Goal: Communication & Community: Answer question/provide support

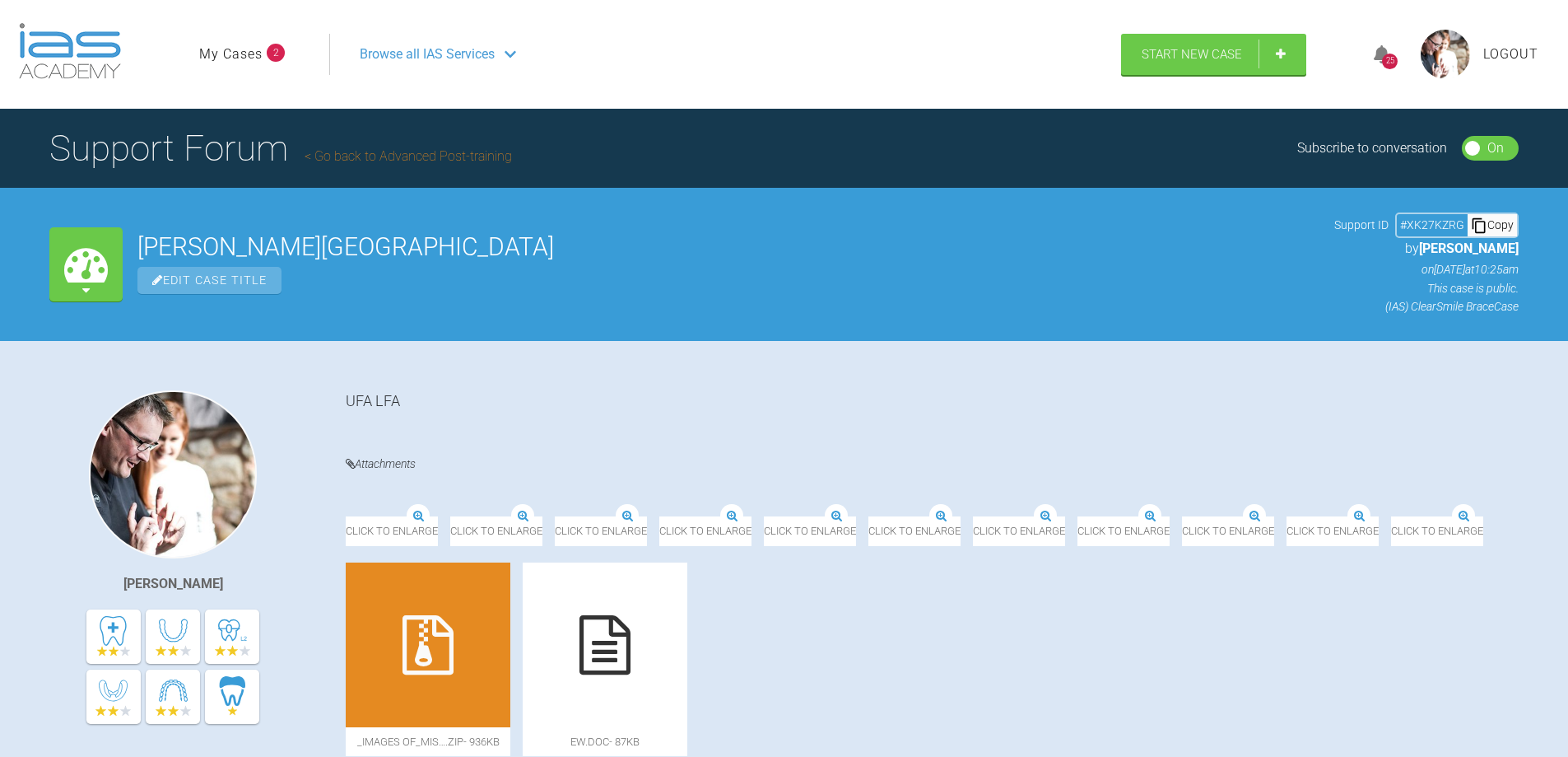
click at [251, 55] on link "My Cases" at bounding box center [230, 54] width 64 height 21
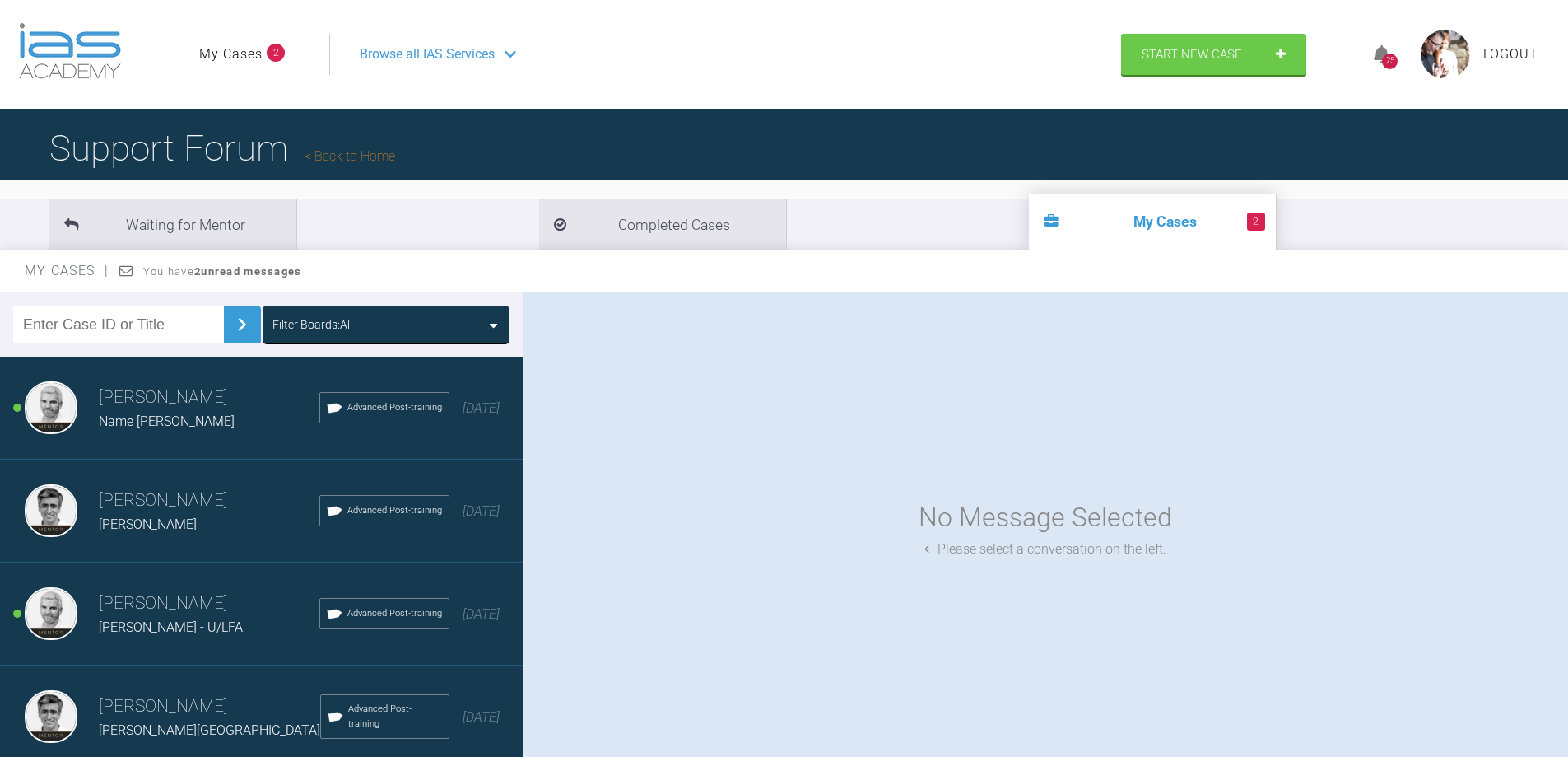
click at [173, 417] on span "Name [PERSON_NAME]" at bounding box center [167, 421] width 136 height 15
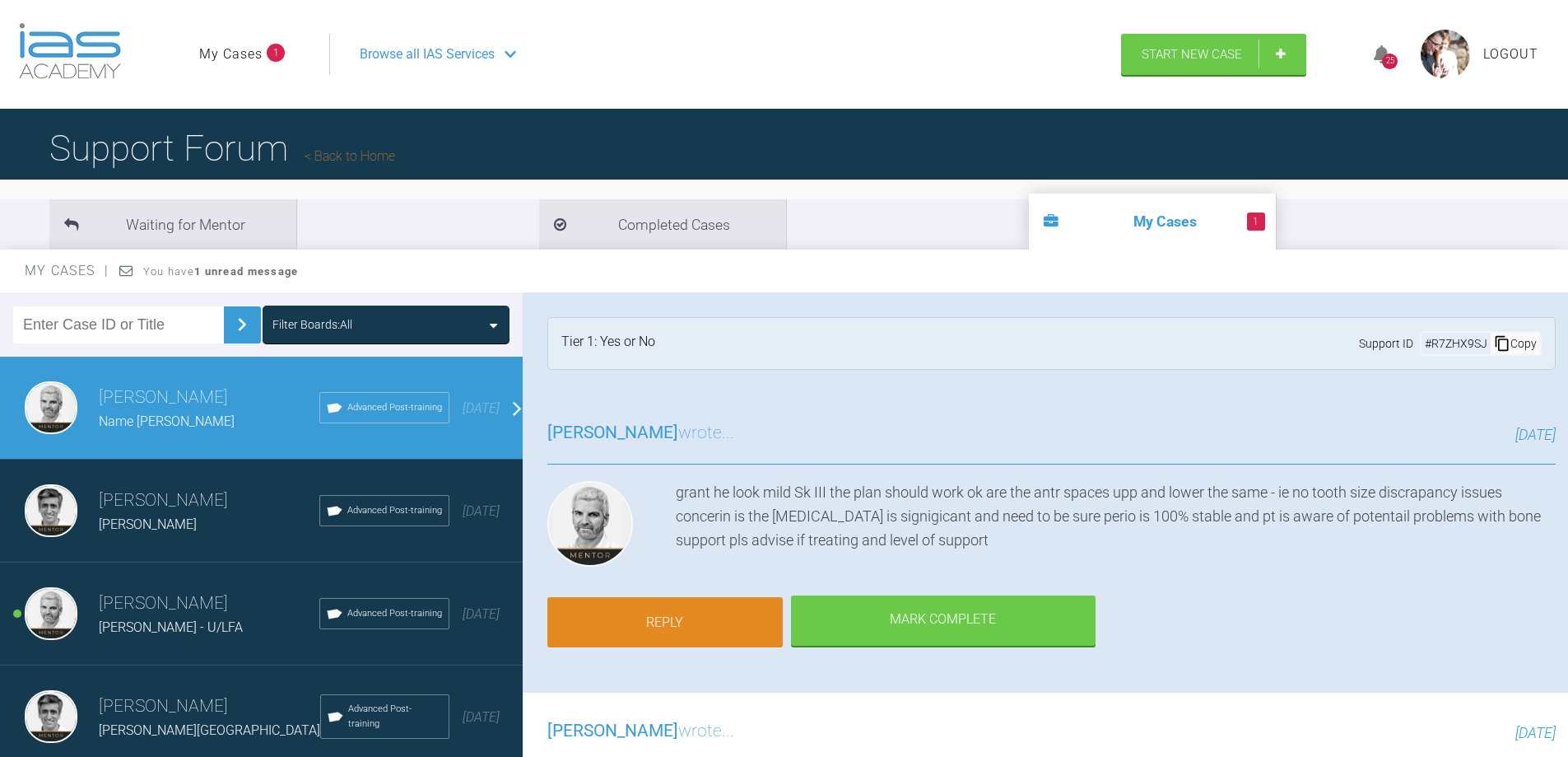
click at [657, 623] on link "Reply" at bounding box center [665, 623] width 236 height 51
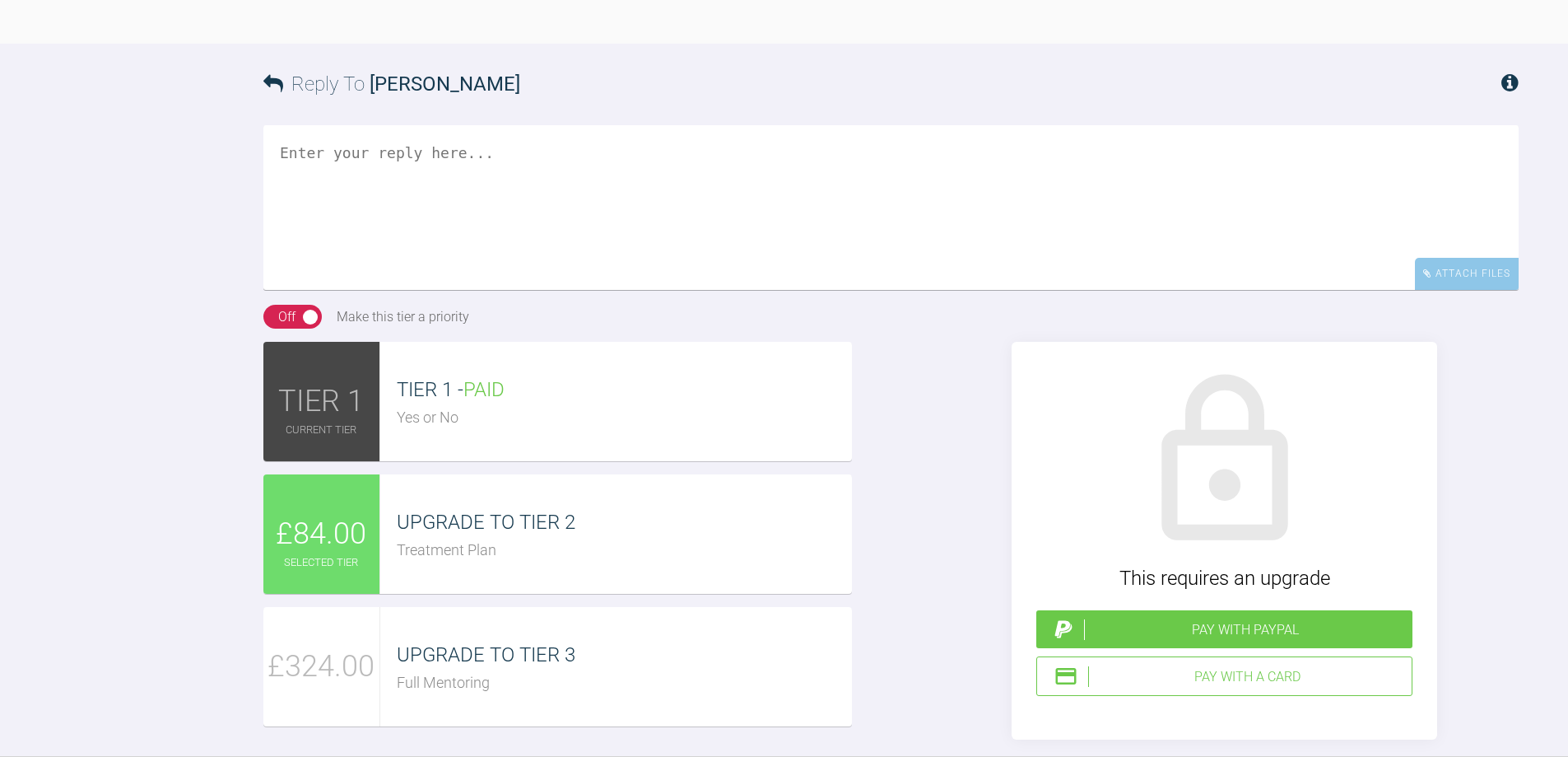
scroll to position [1238, 0]
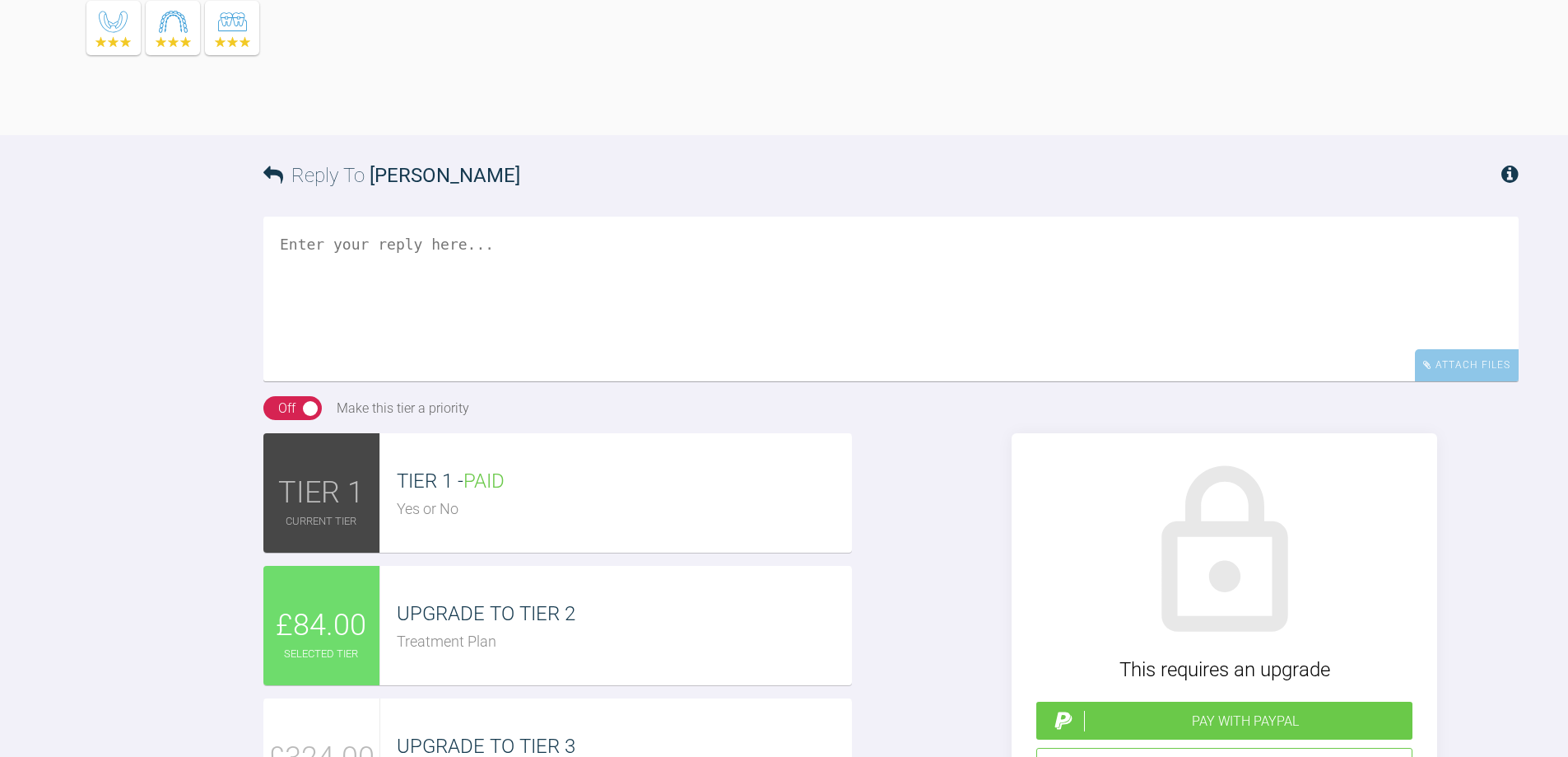
click at [412, 381] on textarea at bounding box center [891, 299] width 1255 height 165
type textarea "keep on level 1 thanks prof"
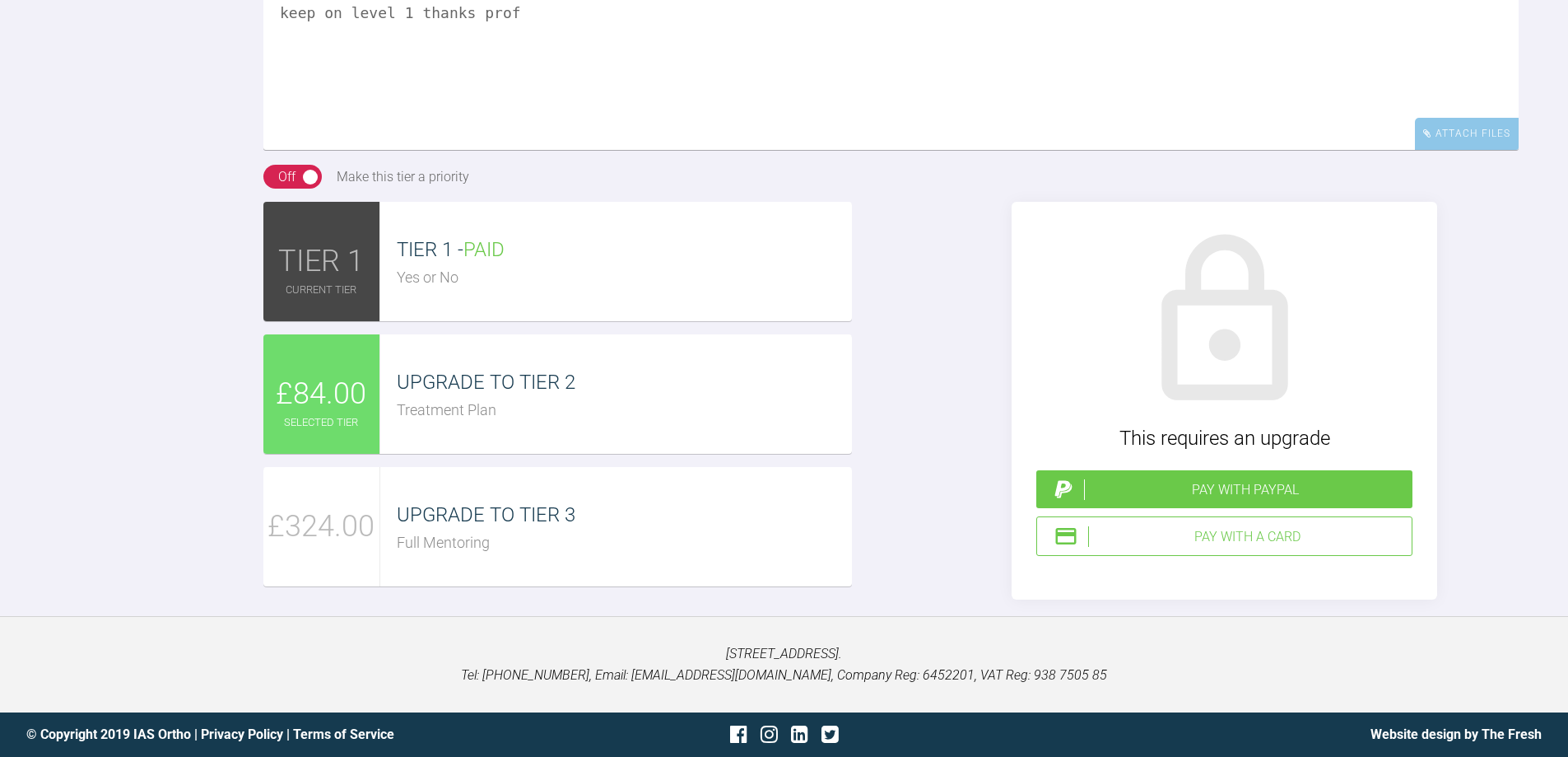
scroll to position [1649, 0]
drag, startPoint x: 522, startPoint y: 105, endPoint x: 217, endPoint y: 110, distance: 305.0
click at [217, 110] on div "Reply To [PERSON_NAME] keep on level 1 thanks prof [PERSON_NAME] Files Drag and…" at bounding box center [784, 252] width 1568 height 696
click at [105, 157] on div "Reply To [PERSON_NAME] Attach Files Drag and drop files here! On Off Make this …" at bounding box center [784, 252] width 1568 height 696
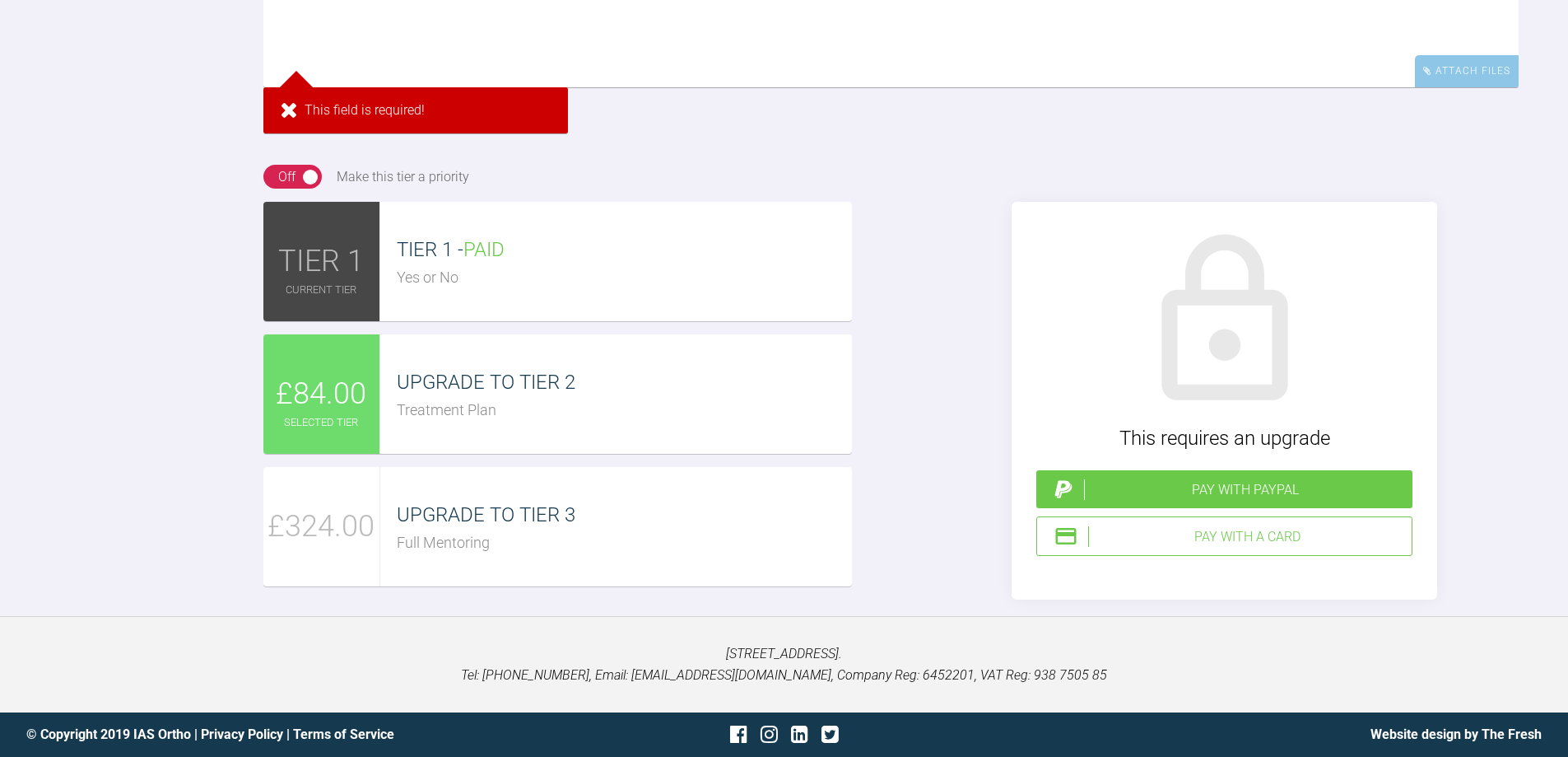
click at [857, 150] on div "Attach Files This field is required!" at bounding box center [891, 36] width 1255 height 227
click at [366, 88] on textarea at bounding box center [891, 5] width 1255 height 165
click at [287, 134] on div "This field is required!" at bounding box center [416, 111] width 304 height 46
click at [210, 239] on div "Reply To [PERSON_NAME] Attach Files This field is required! Drag and drop files…" at bounding box center [784, 220] width 1568 height 759
click at [351, 88] on textarea at bounding box center [891, 5] width 1255 height 165
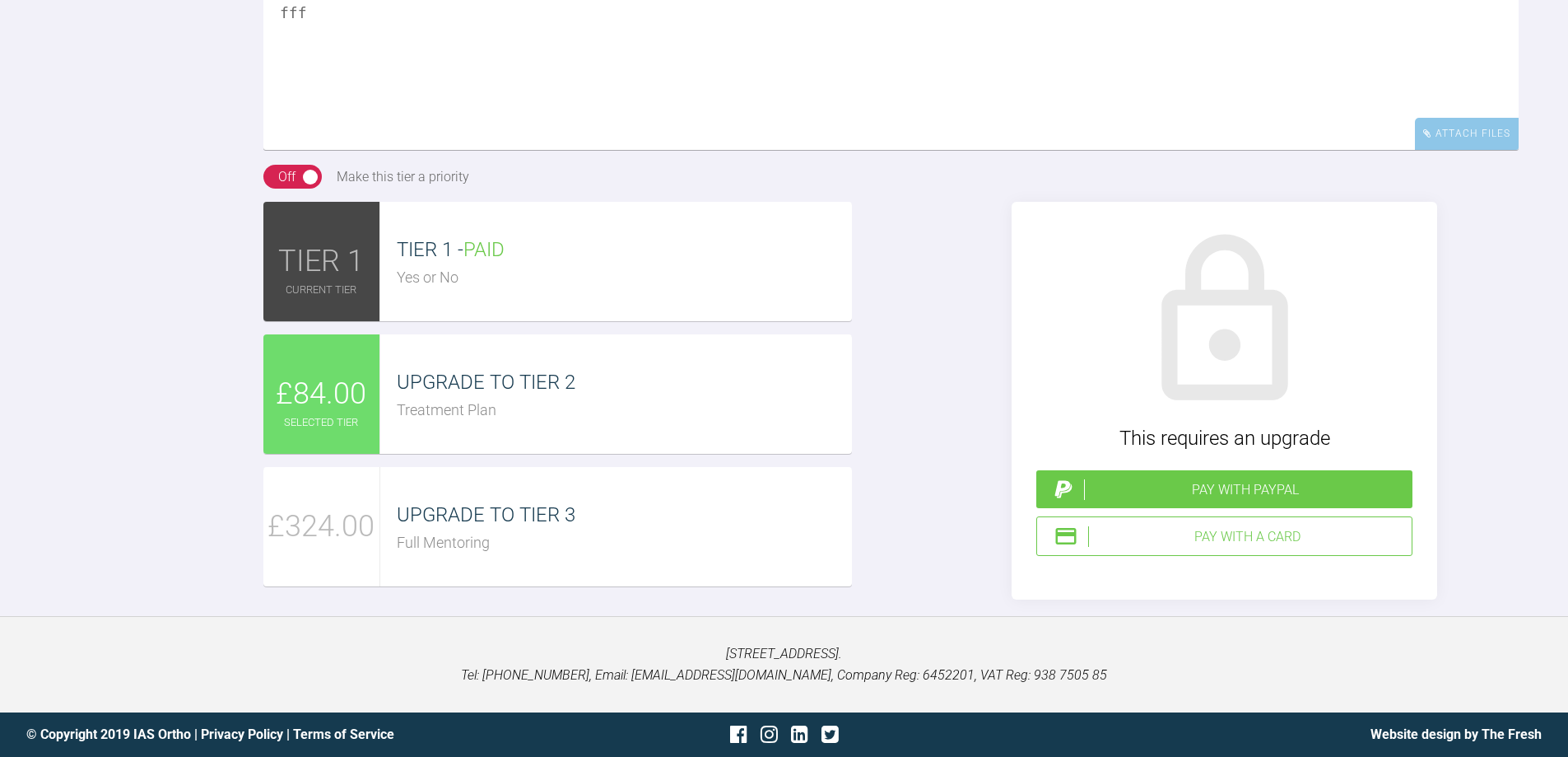
type textarea "fff"
click at [57, 128] on div "Reply To [PERSON_NAME] fff Attach Files Drag and drop files here! On Off Make t…" at bounding box center [784, 252] width 1568 height 696
drag, startPoint x: 331, startPoint y: 112, endPoint x: 224, endPoint y: 122, distance: 107.5
click at [224, 122] on div "Reply To [PERSON_NAME] fff Attach Files Drag and drop files here! On Off Make t…" at bounding box center [784, 252] width 1568 height 696
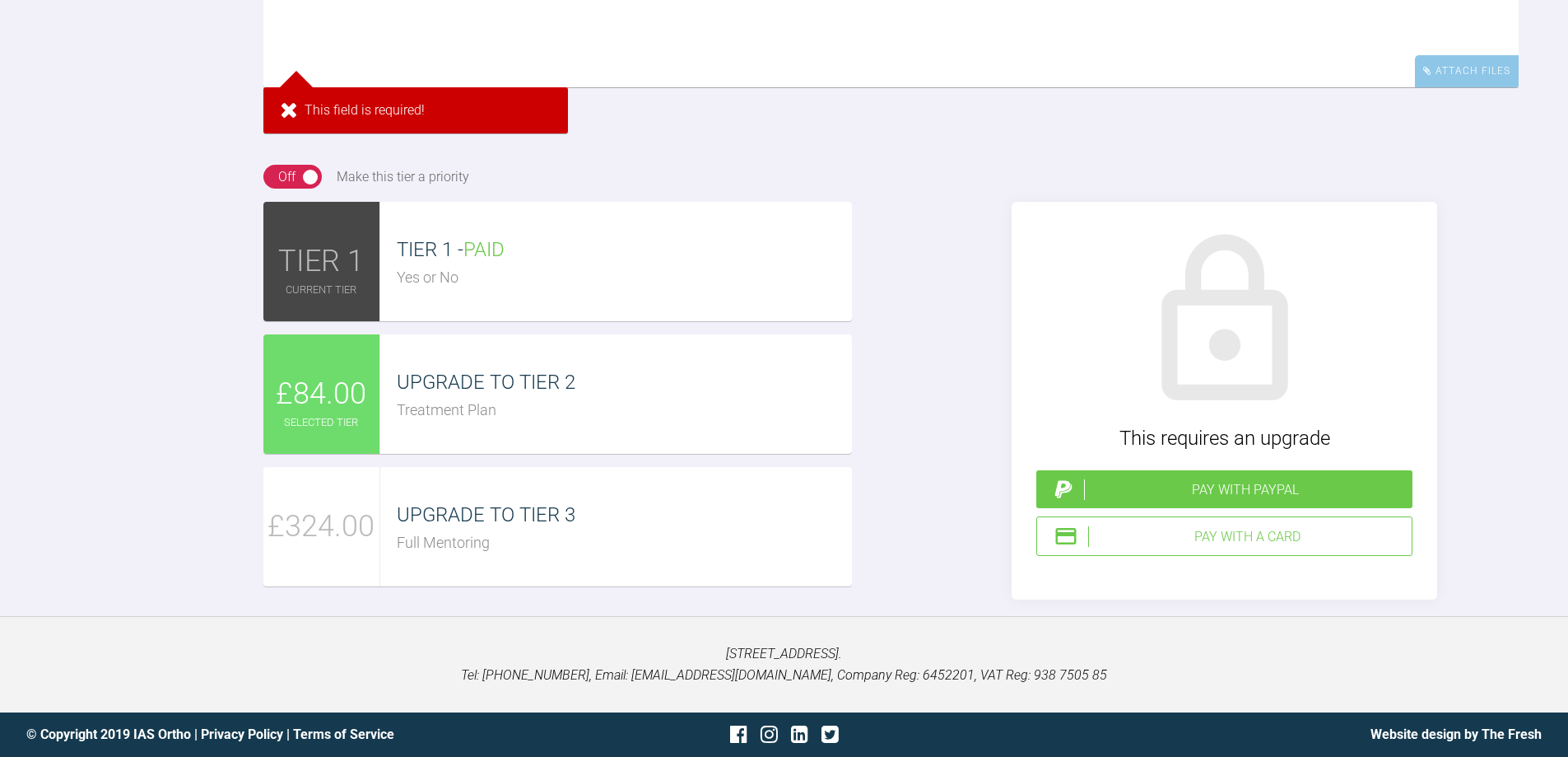
click at [151, 164] on div "Reply To [PERSON_NAME] Attach Files This field is required! Drag and drop files…" at bounding box center [784, 220] width 1568 height 759
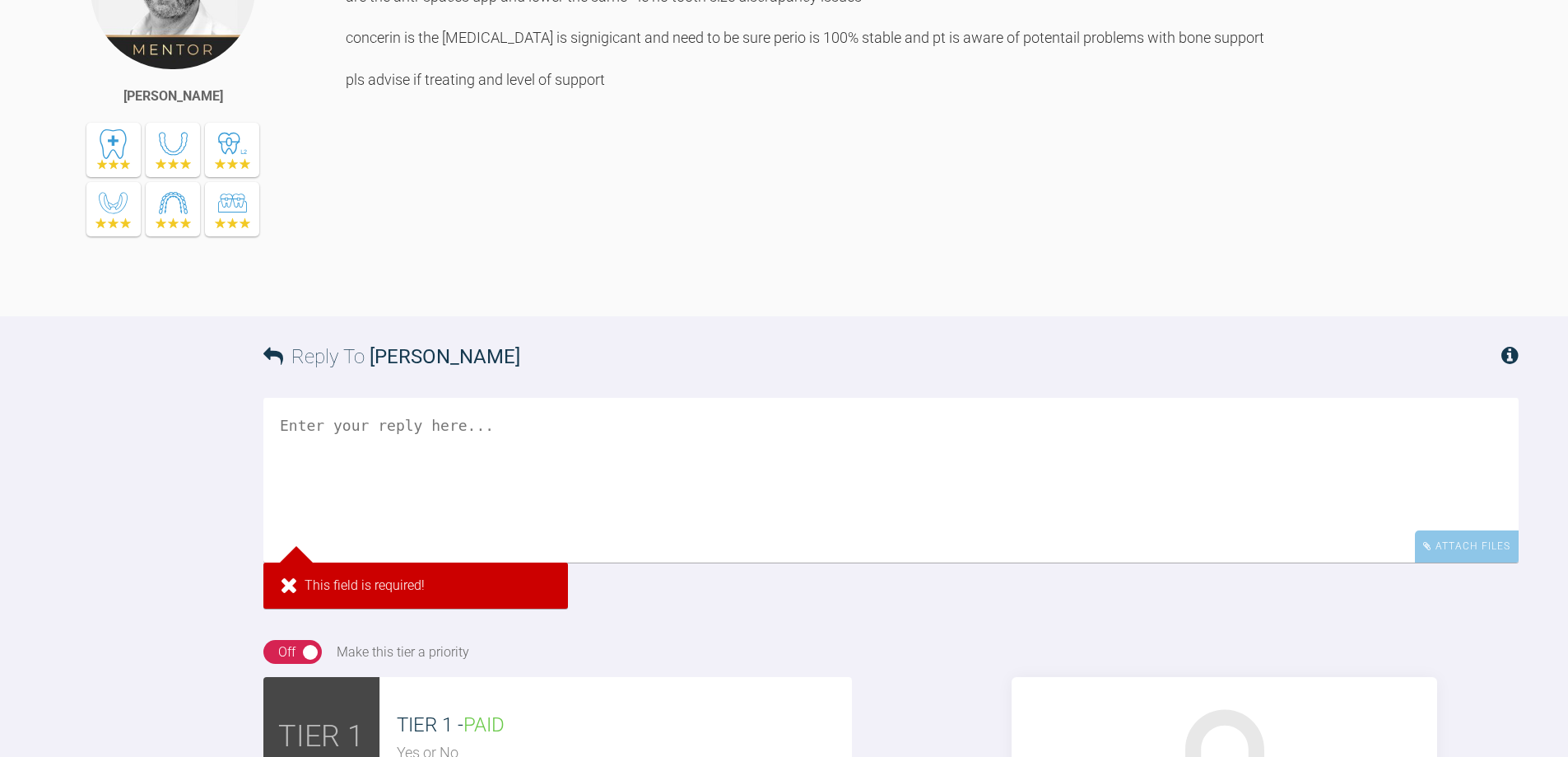
scroll to position [991, 0]
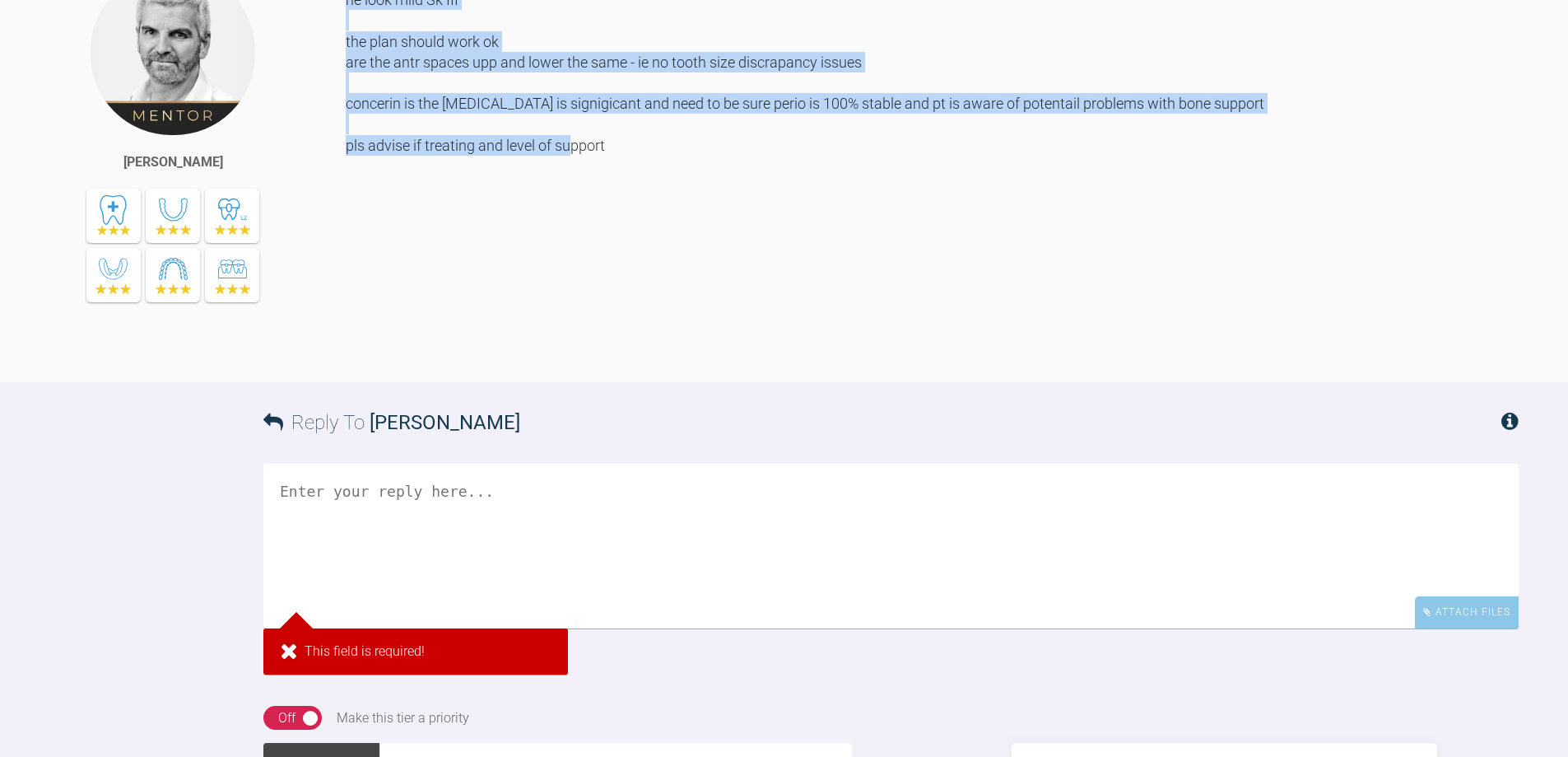
drag, startPoint x: 609, startPoint y: 421, endPoint x: 349, endPoint y: 287, distance: 292.5
click at [349, 287] on div "grant he look mild Sk III the plan should work ok are the antr spaces upp and l…" at bounding box center [933, 162] width 1173 height 389
copy div "he look mild Sk III the plan should work ok are the antr spaces upp and lower t…"
click at [831, 357] on div "grant he look mild Sk III the plan should work ok are the antr spaces upp and l…" at bounding box center [933, 162] width 1173 height 389
